Goal: Navigation & Orientation: Find specific page/section

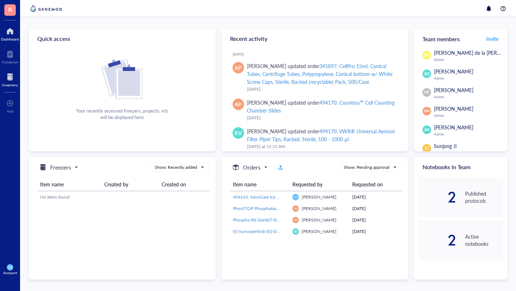
click at [10, 77] on div at bounding box center [10, 76] width 16 height 11
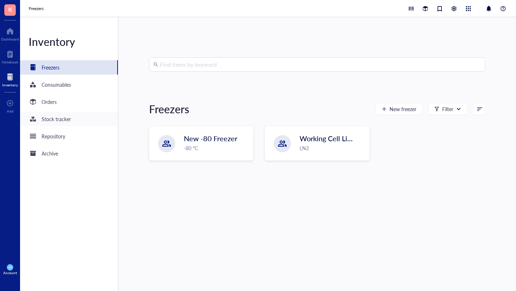
click at [57, 120] on div "Stock tracker" at bounding box center [56, 119] width 29 height 8
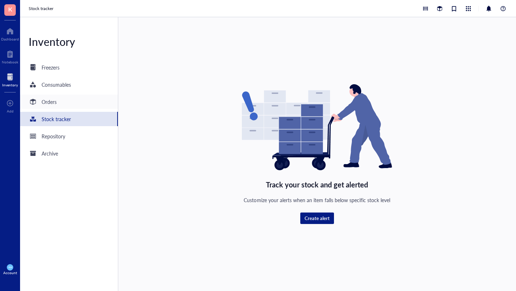
click at [57, 103] on div "Orders" at bounding box center [69, 102] width 98 height 14
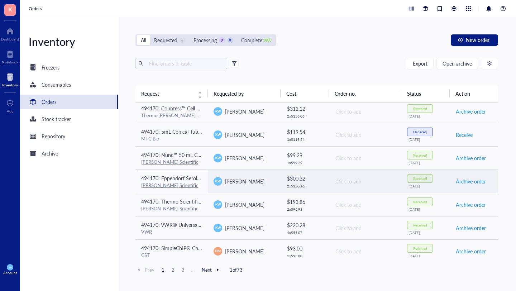
scroll to position [203, 0]
